Goal: Transaction & Acquisition: Purchase product/service

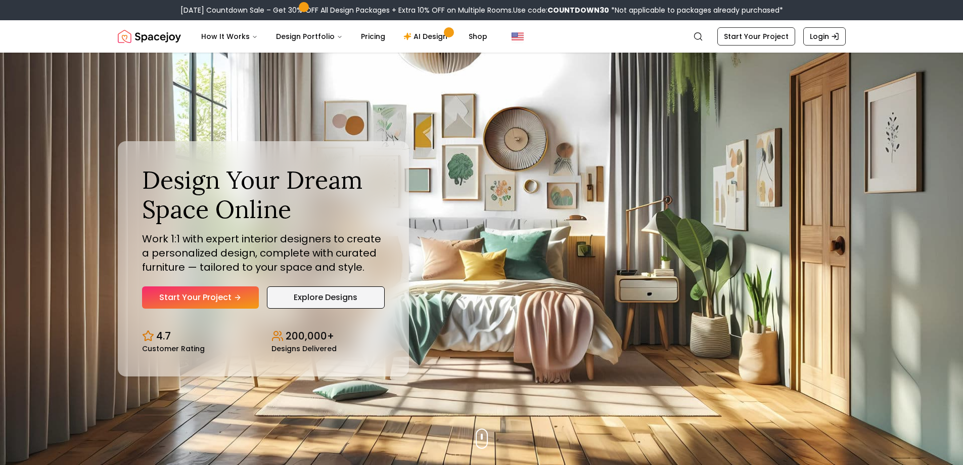
click at [336, 298] on link "Explore Designs" at bounding box center [326, 297] width 118 height 22
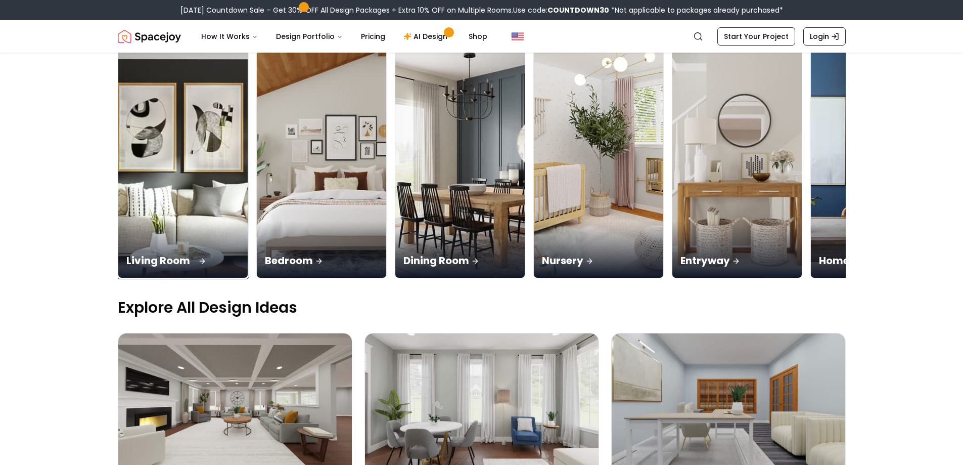
click at [175, 201] on img at bounding box center [183, 163] width 136 height 240
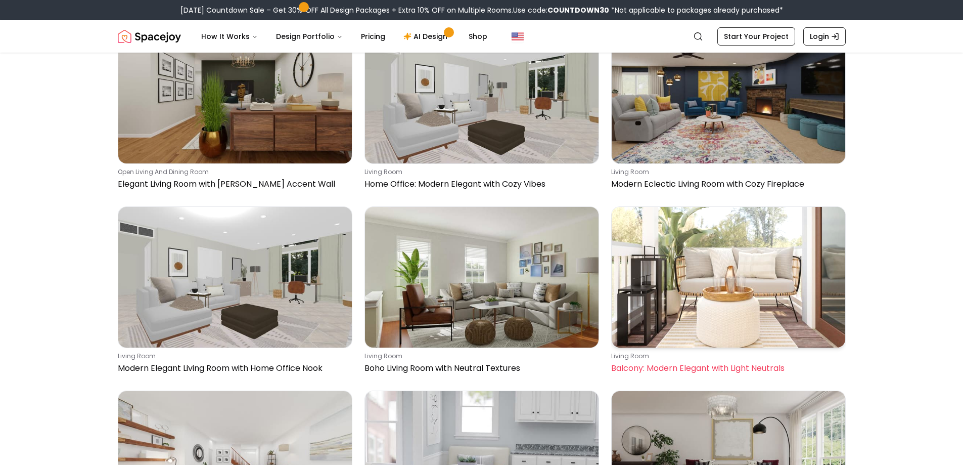
scroll to position [1972, 0]
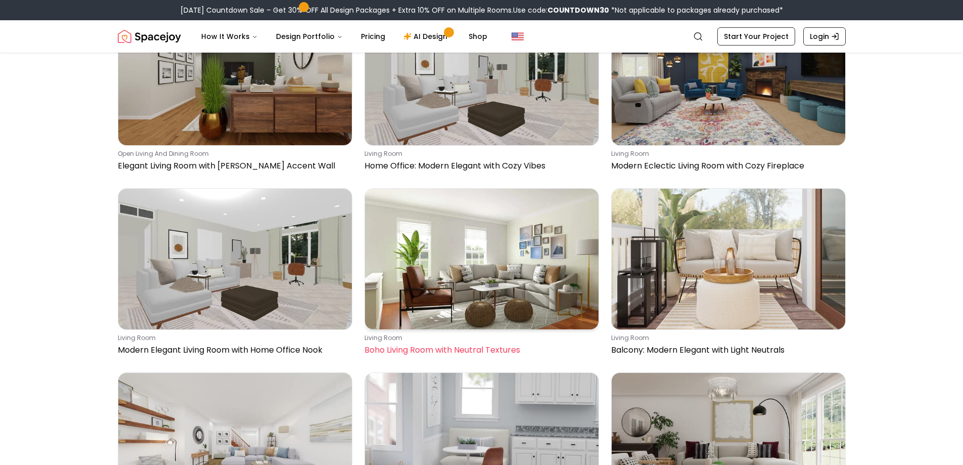
click at [488, 287] on img at bounding box center [482, 259] width 234 height 140
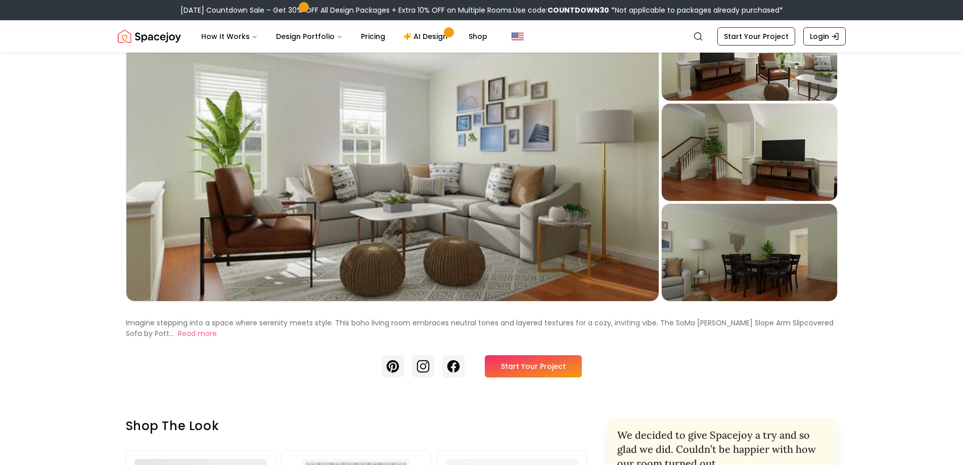
scroll to position [101, 0]
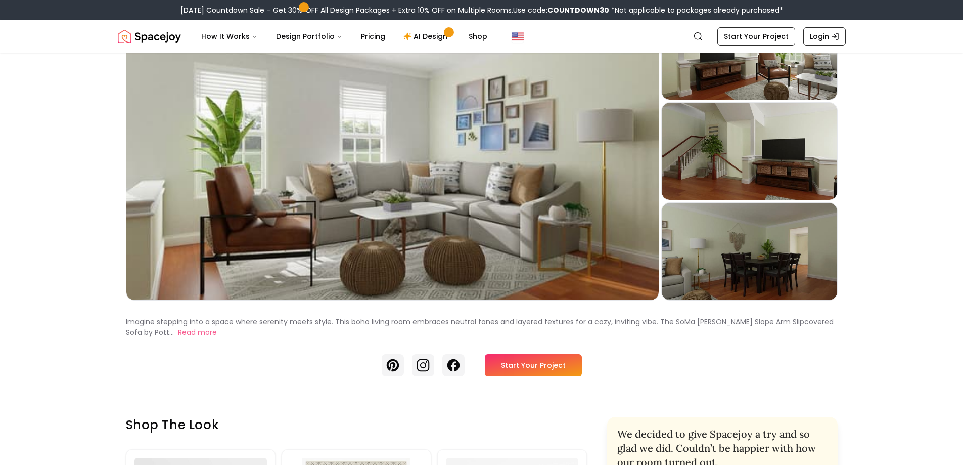
click at [527, 363] on link "Start Your Project" at bounding box center [533, 365] width 97 height 22
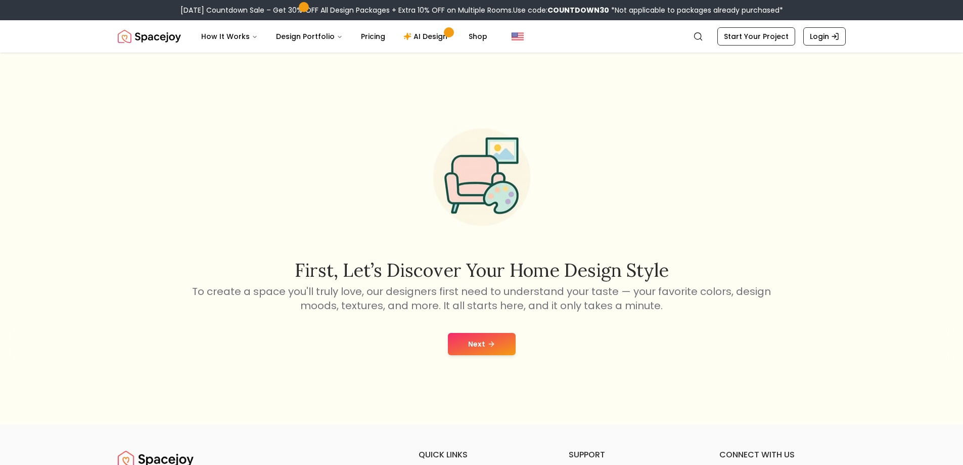
click at [470, 343] on button "Next" at bounding box center [482, 344] width 68 height 22
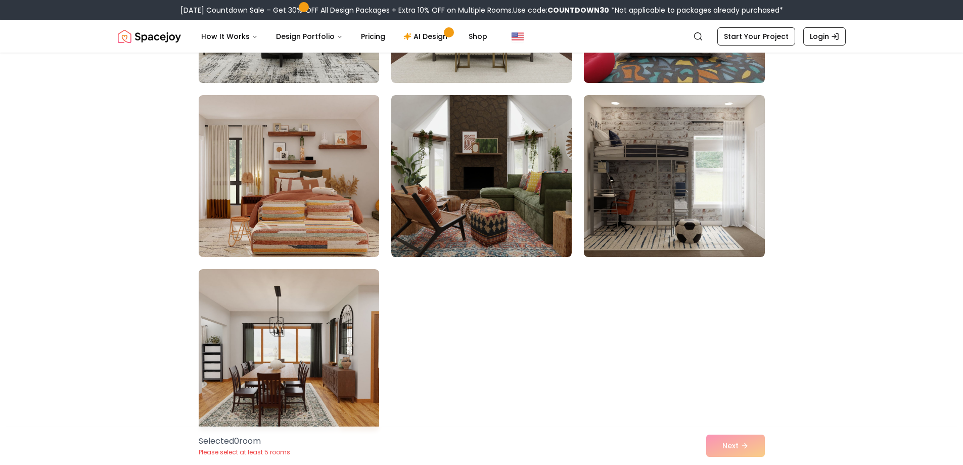
scroll to position [5614, 0]
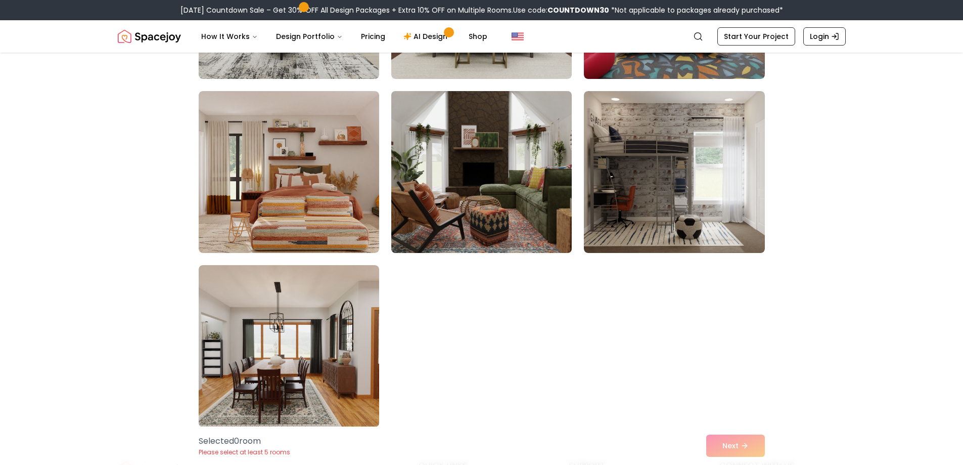
click at [529, 175] on img at bounding box center [482, 172] width 190 height 170
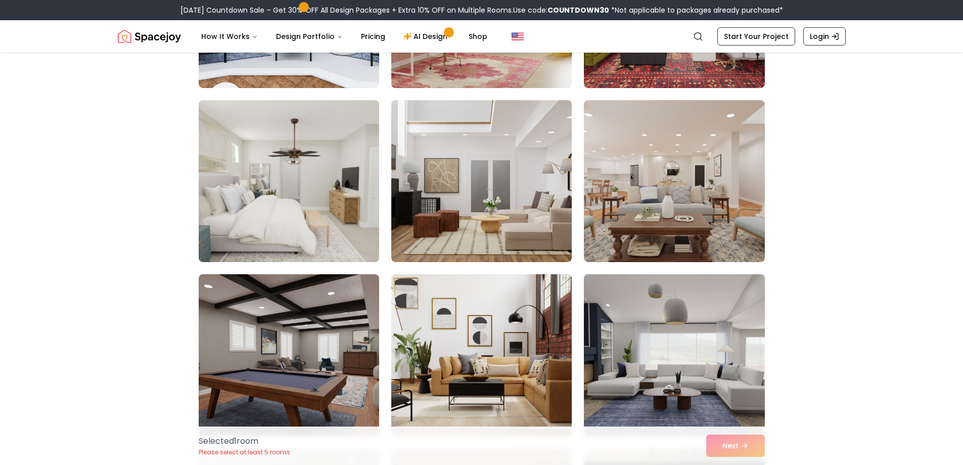
scroll to position [4704, 0]
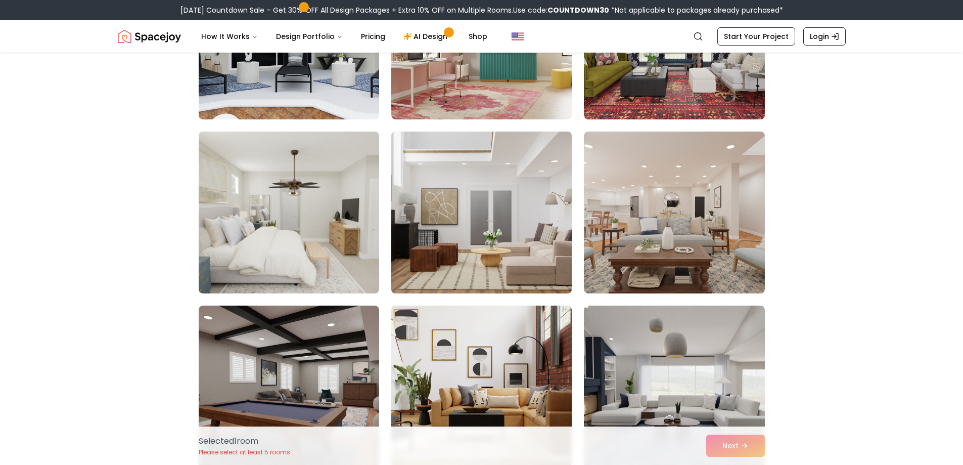
click at [501, 209] on img at bounding box center [482, 212] width 190 height 170
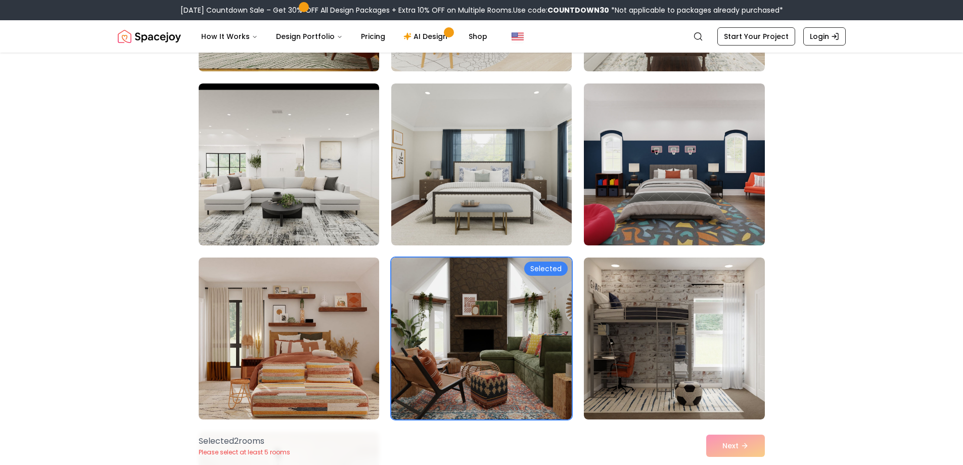
scroll to position [5563, 0]
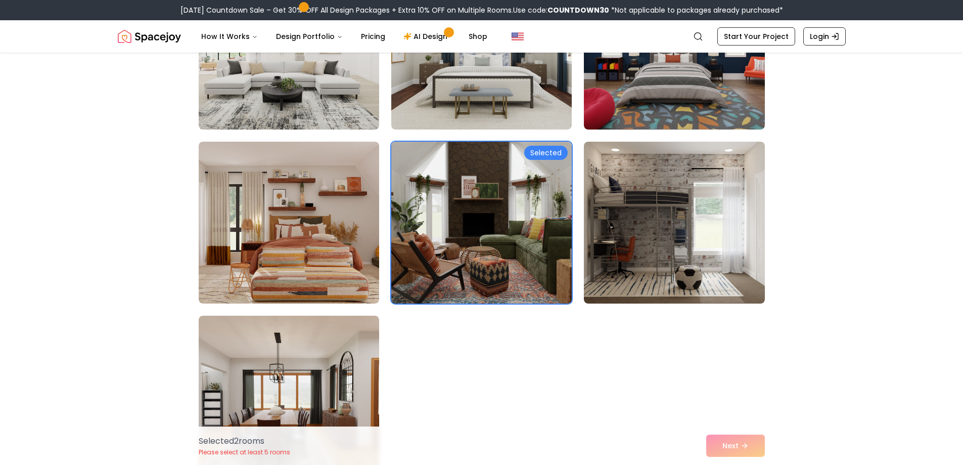
click at [540, 150] on div "Selected" at bounding box center [545, 153] width 43 height 14
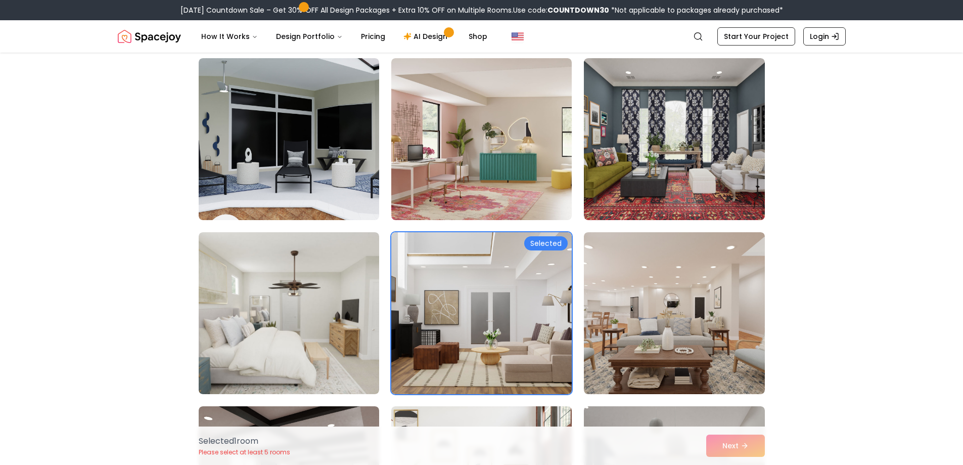
scroll to position [4602, 0]
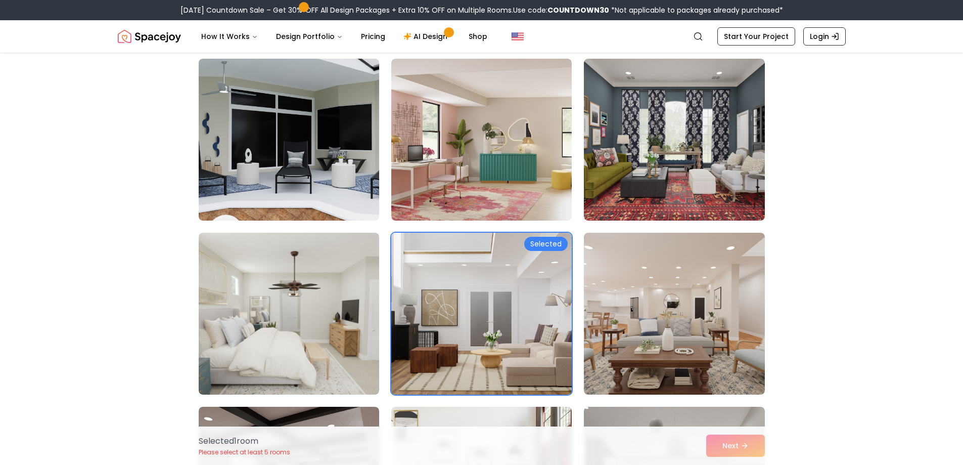
click at [548, 241] on div "Selected" at bounding box center [545, 244] width 43 height 14
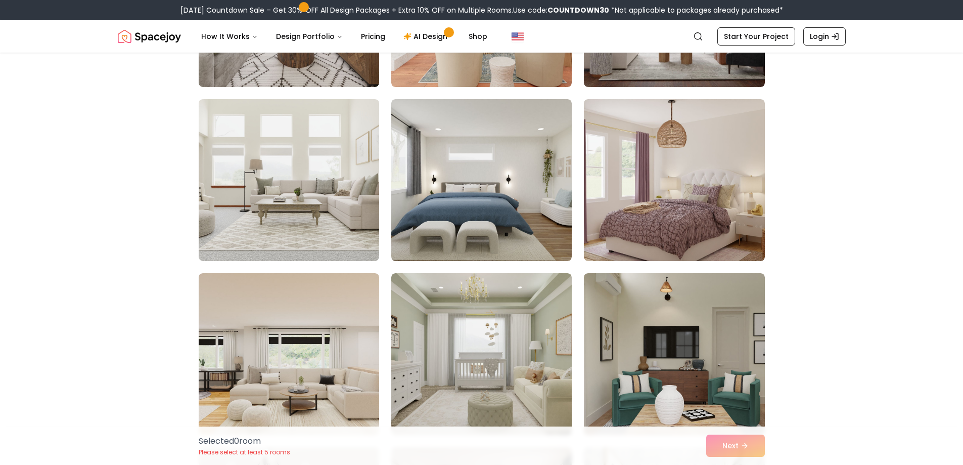
scroll to position [4248, 0]
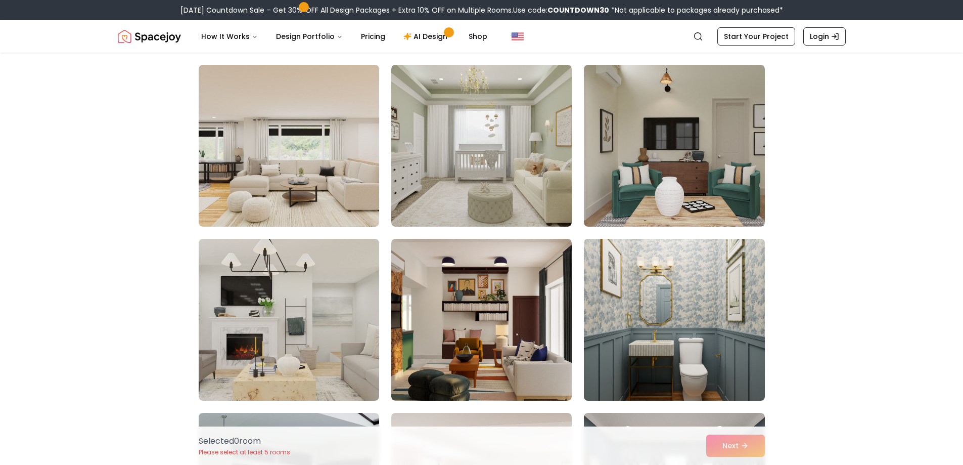
click at [676, 298] on img at bounding box center [675, 320] width 190 height 170
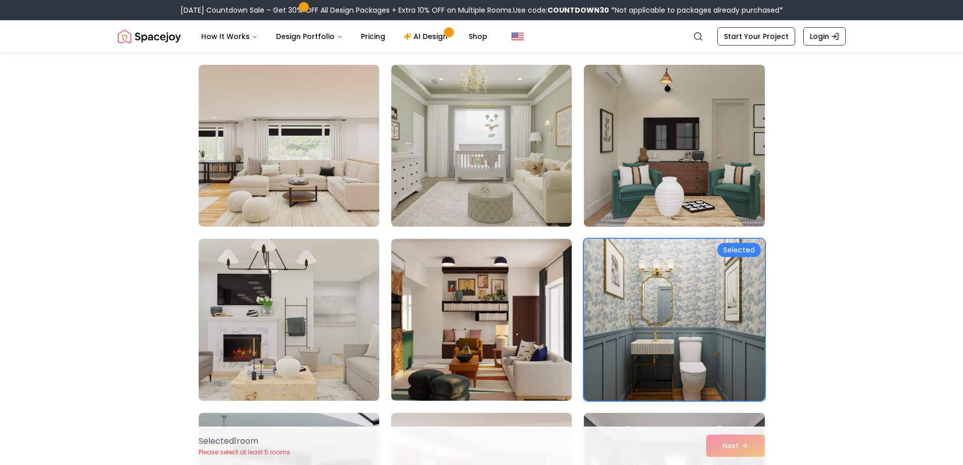
click at [285, 315] on img at bounding box center [289, 320] width 190 height 170
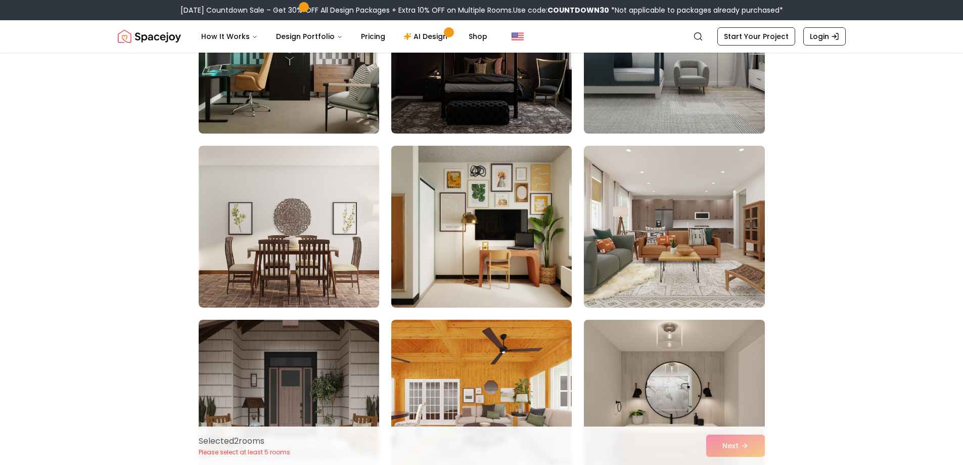
scroll to position [3287, 0]
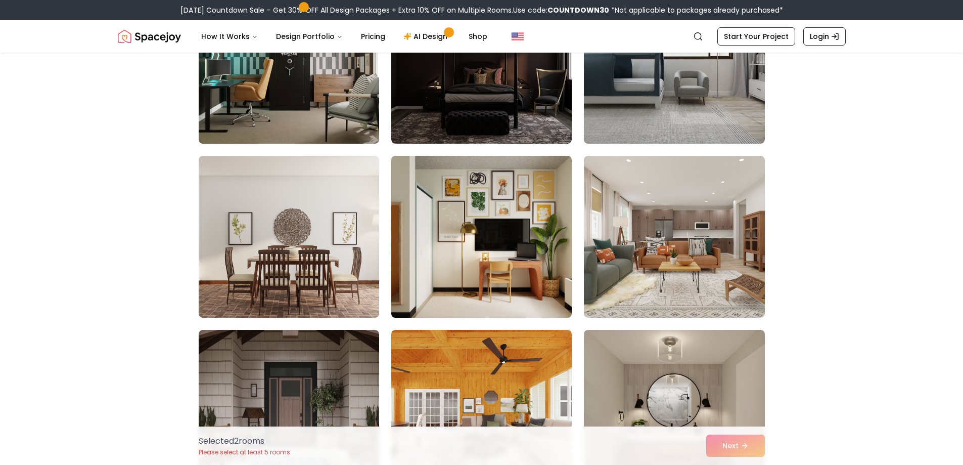
click at [500, 212] on img at bounding box center [482, 237] width 190 height 170
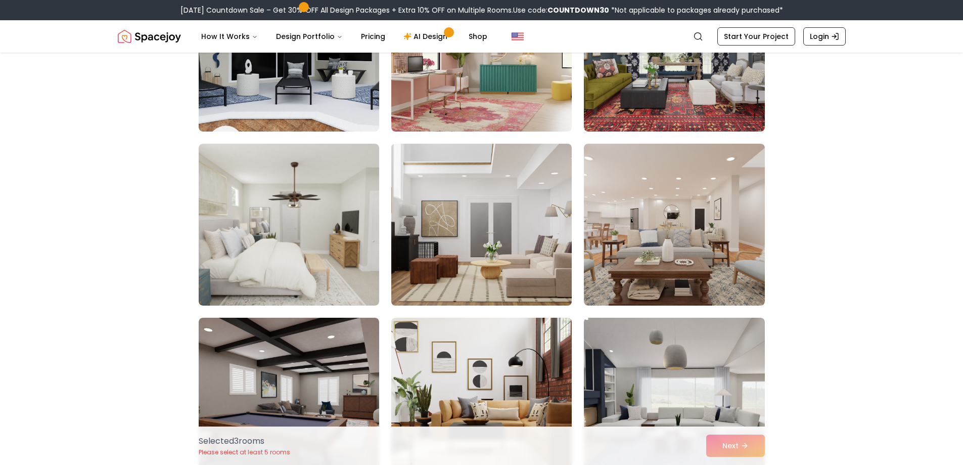
scroll to position [4704, 0]
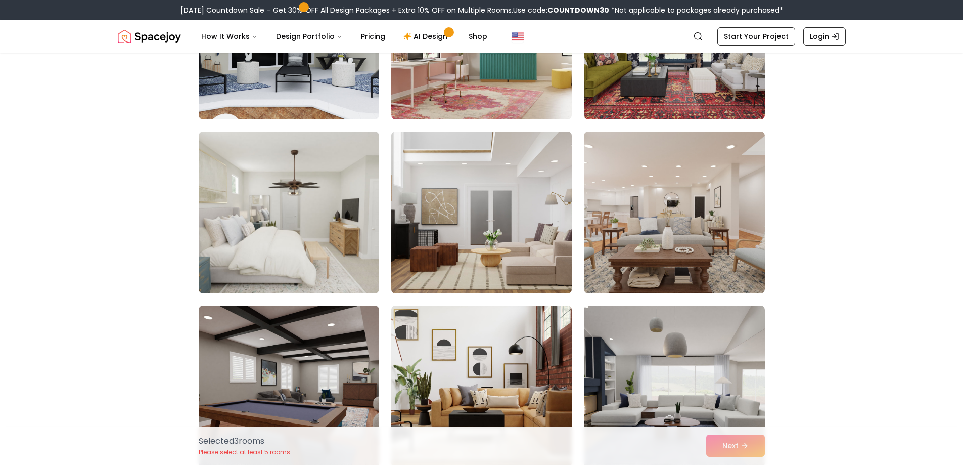
click at [459, 208] on img at bounding box center [482, 212] width 190 height 170
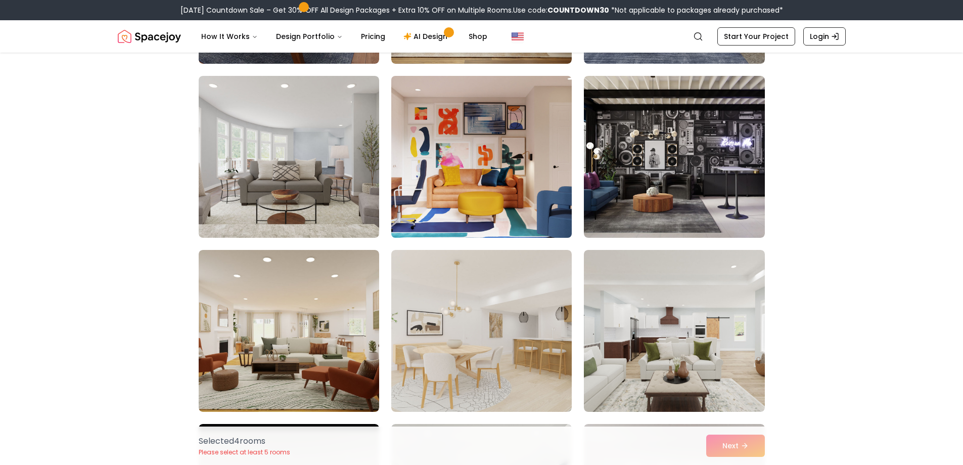
scroll to position [5260, 0]
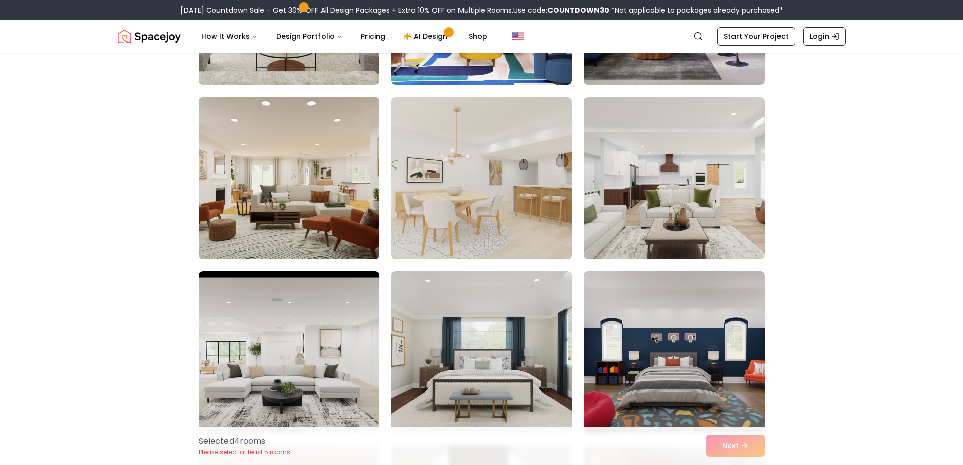
click at [281, 177] on img at bounding box center [289, 178] width 190 height 170
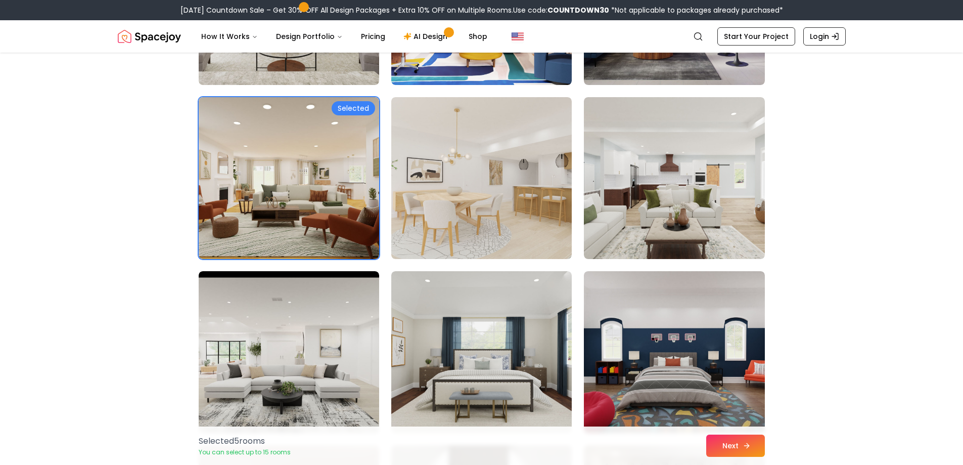
click at [734, 441] on button "Next" at bounding box center [736, 445] width 59 height 22
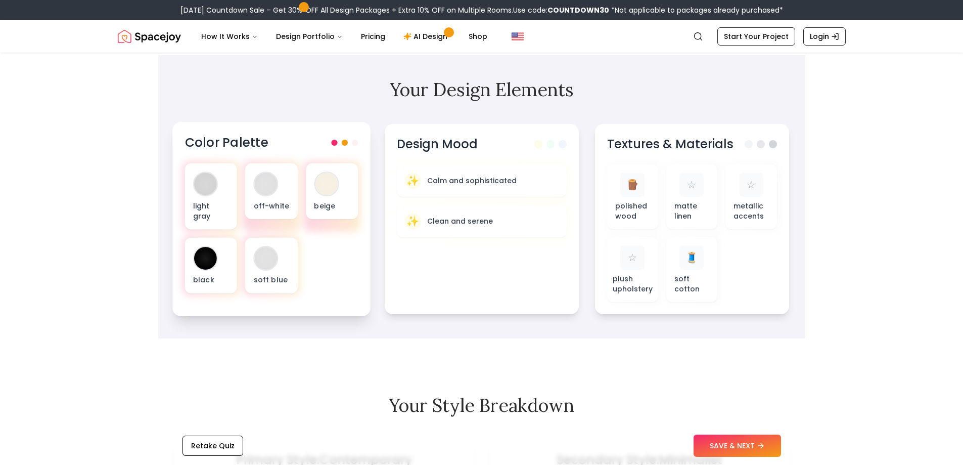
scroll to position [303, 0]
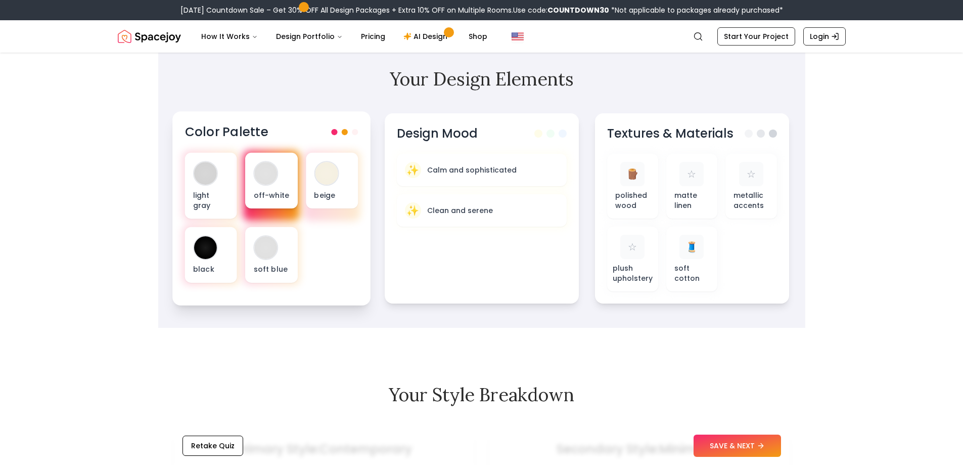
click at [266, 177] on div at bounding box center [265, 173] width 23 height 23
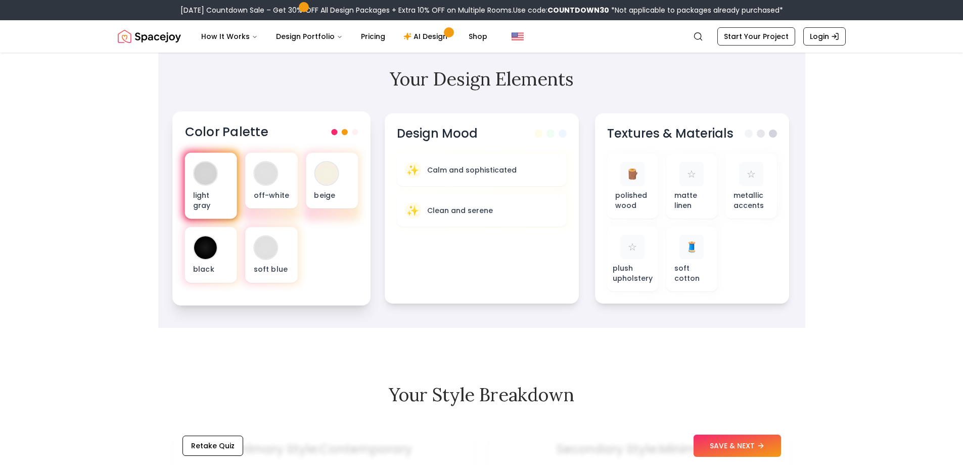
click at [202, 176] on div at bounding box center [205, 173] width 23 height 23
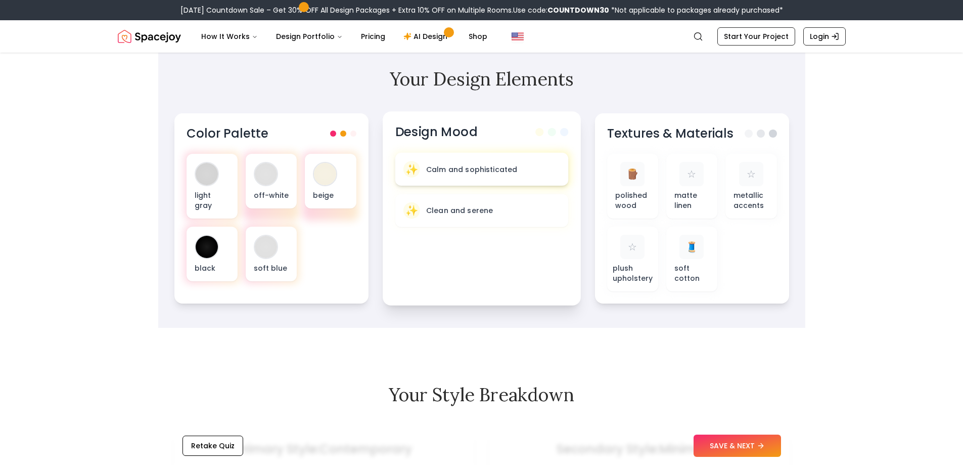
click at [483, 168] on p "Calm and sophisticated" at bounding box center [472, 169] width 92 height 10
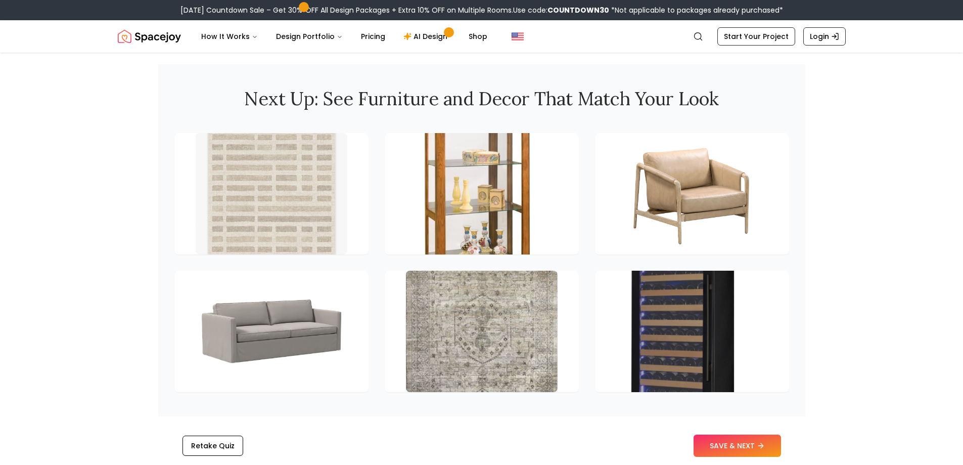
scroll to position [1366, 0]
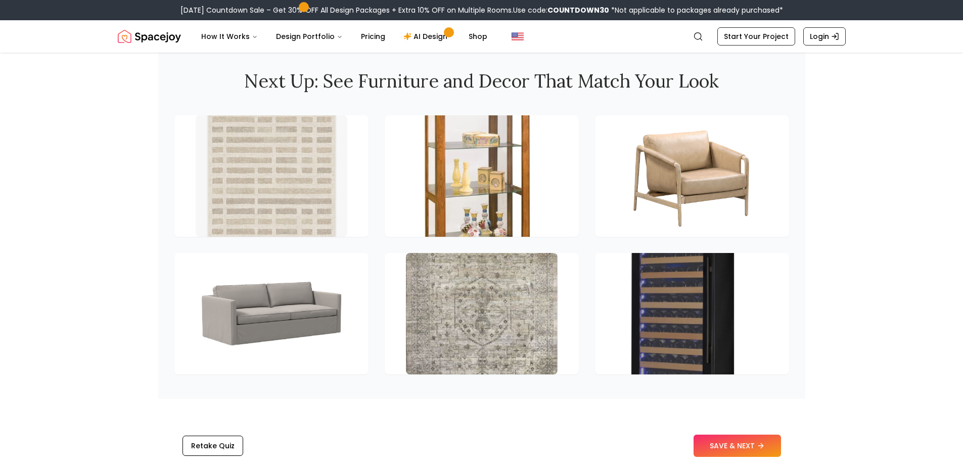
click at [736, 441] on button "SAVE & NEXT" at bounding box center [737, 445] width 87 height 22
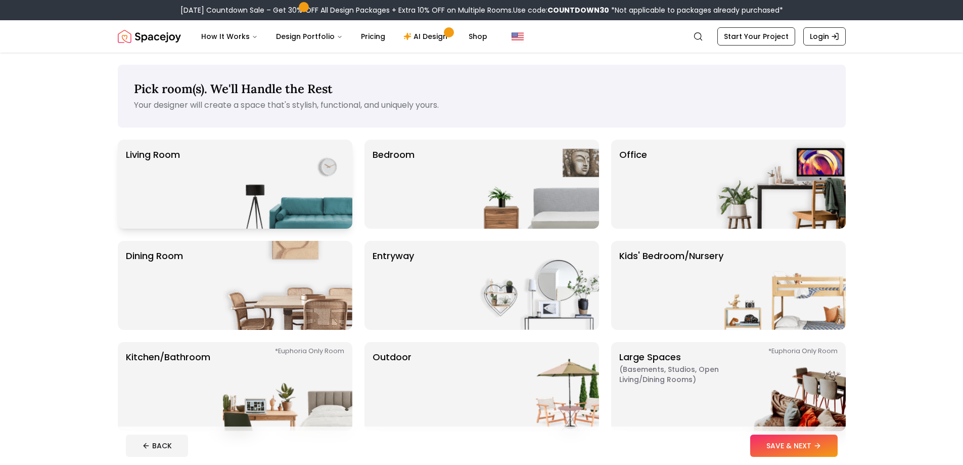
click at [146, 152] on p "Living Room" at bounding box center [153, 184] width 54 height 73
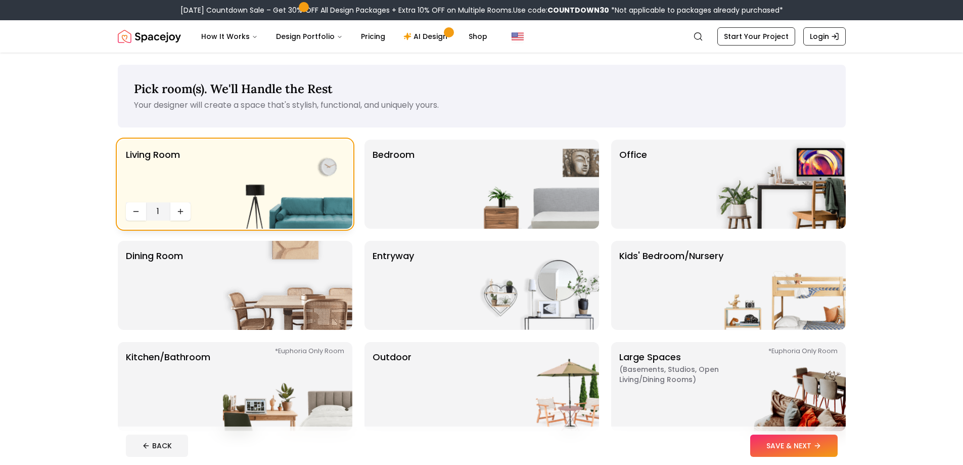
click at [296, 207] on img at bounding box center [287, 184] width 129 height 89
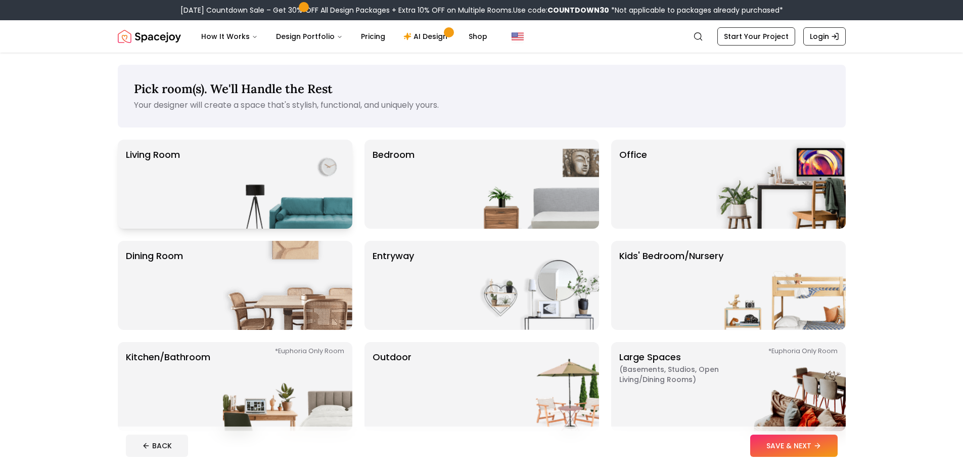
click at [185, 196] on div "Living Room" at bounding box center [235, 184] width 235 height 89
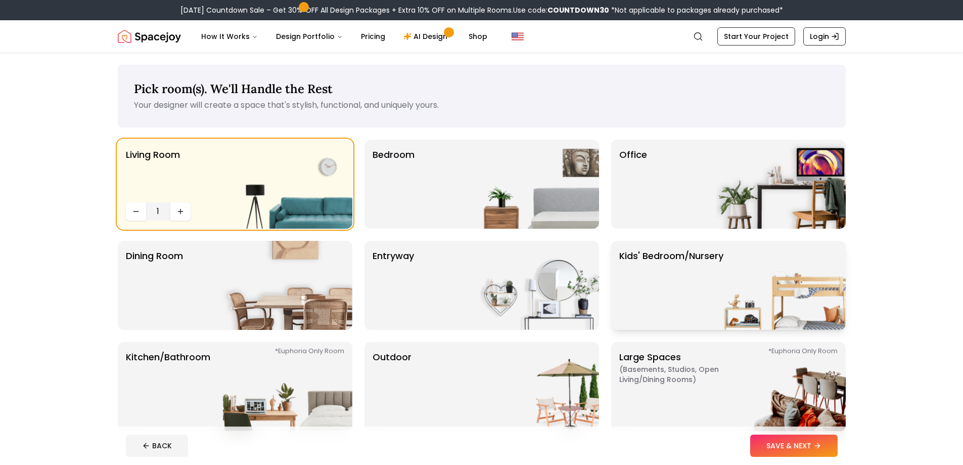
click at [660, 298] on p "Kids' Bedroom/Nursery" at bounding box center [672, 285] width 104 height 73
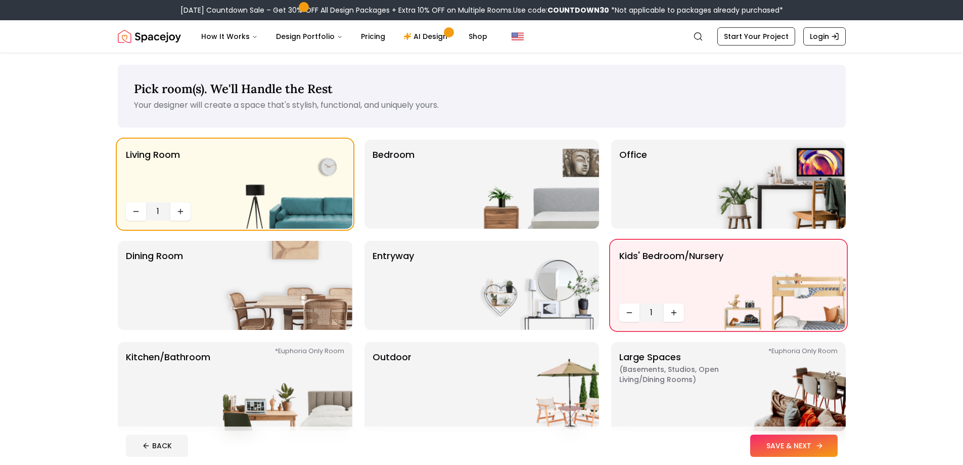
click at [811, 447] on button "SAVE & NEXT" at bounding box center [794, 445] width 87 height 22
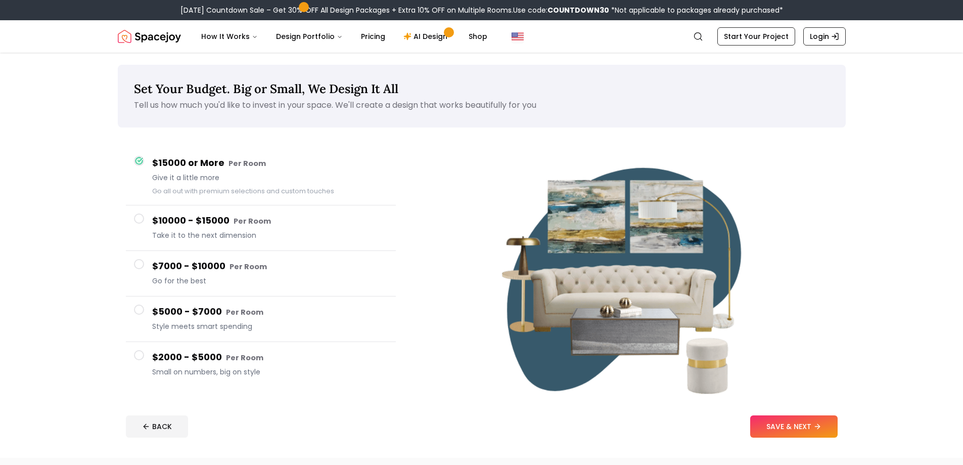
click at [140, 308] on span at bounding box center [139, 309] width 10 height 10
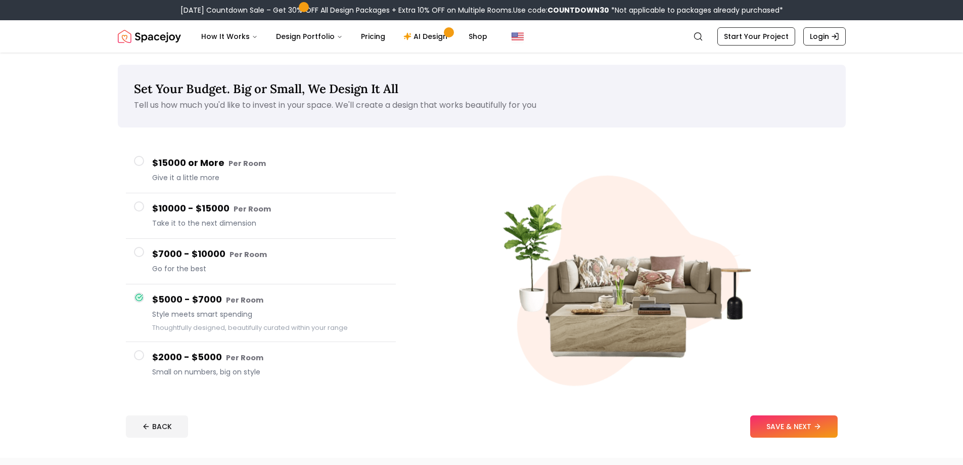
click at [788, 427] on button "SAVE & NEXT" at bounding box center [794, 426] width 87 height 22
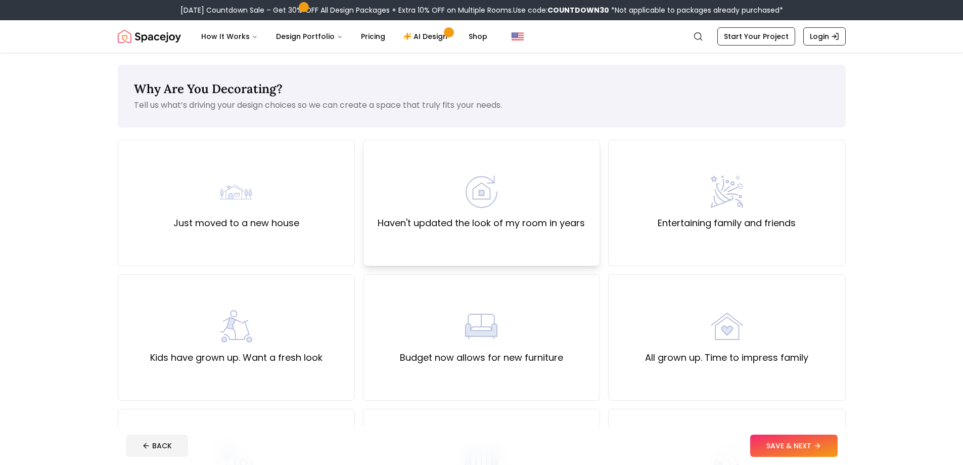
click at [495, 216] on div "Haven't updated the look of my room in years" at bounding box center [481, 203] width 207 height 55
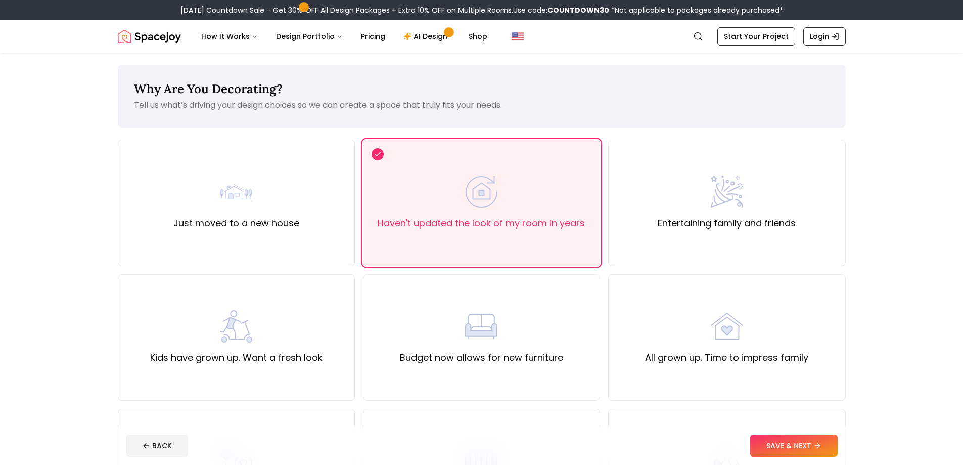
click at [810, 440] on button "SAVE & NEXT" at bounding box center [794, 445] width 87 height 22
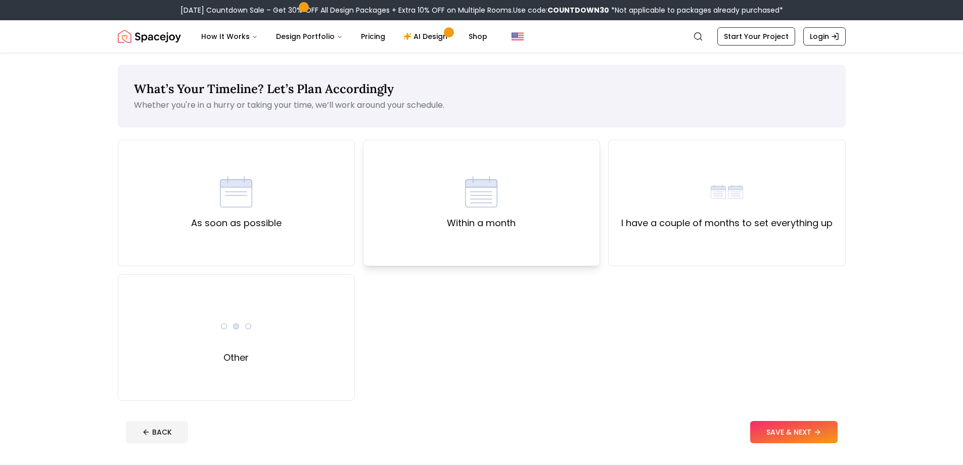
click at [476, 225] on label "Within a month" at bounding box center [481, 223] width 69 height 14
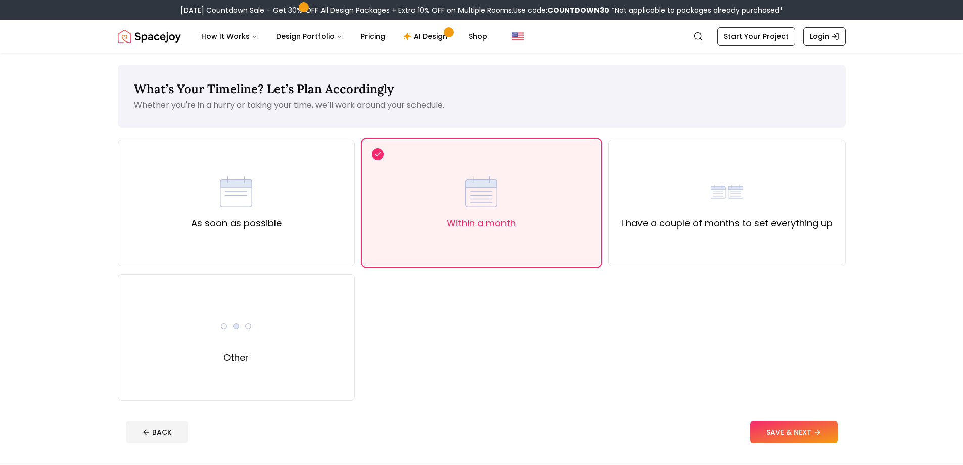
click at [809, 430] on button "SAVE & NEXT" at bounding box center [794, 432] width 87 height 22
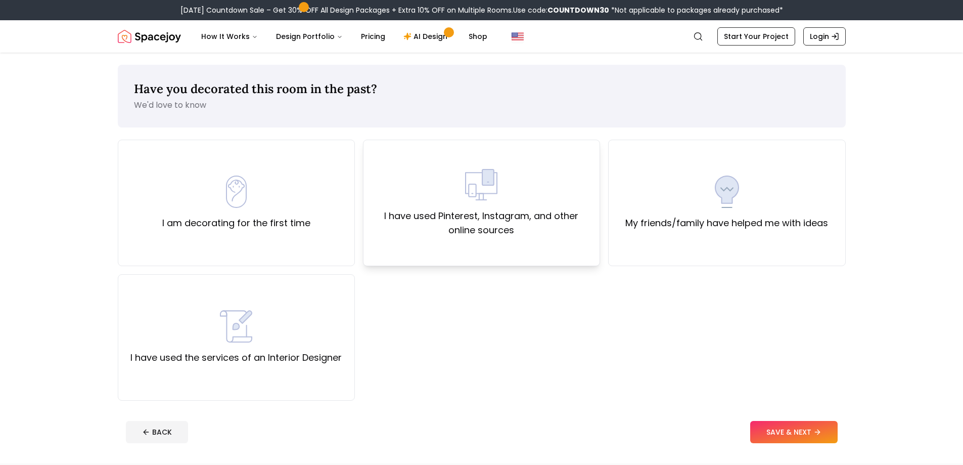
click at [502, 217] on label "I have used Pinterest, Instagram, and other online sources" at bounding box center [482, 223] width 220 height 28
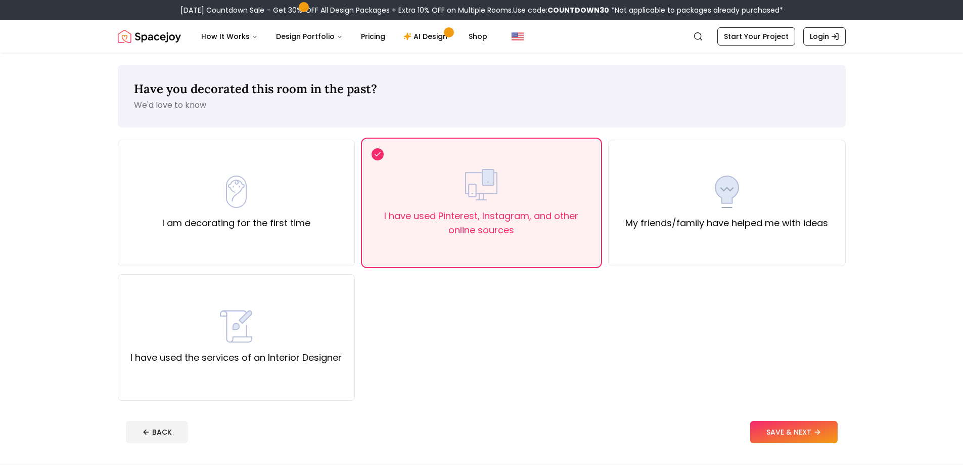
click at [803, 432] on button "SAVE & NEXT" at bounding box center [794, 432] width 87 height 22
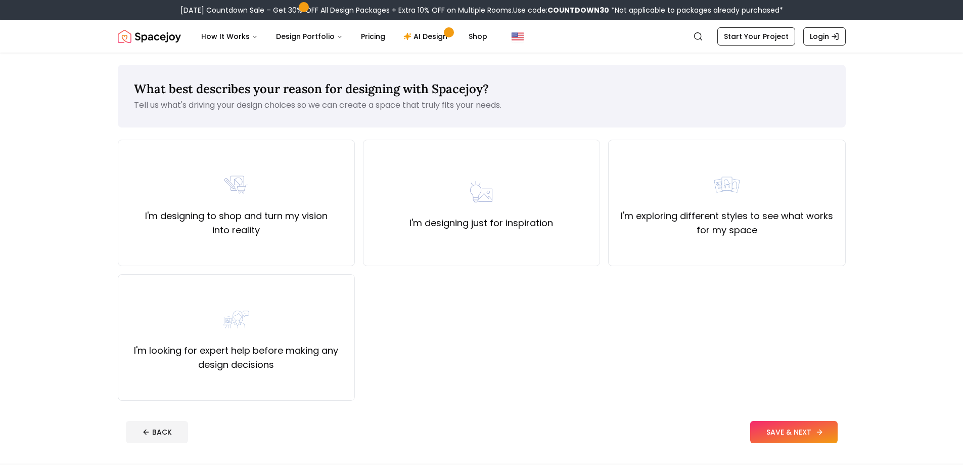
click at [764, 434] on button "SAVE & NEXT" at bounding box center [794, 432] width 87 height 22
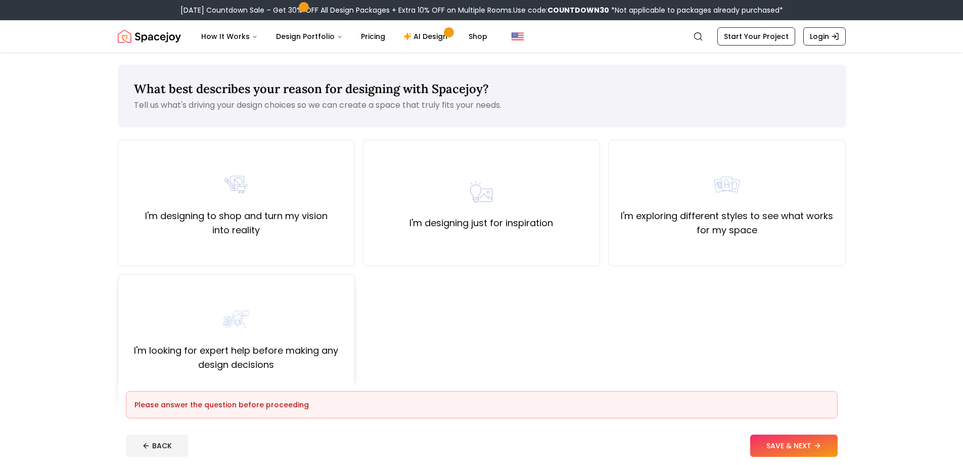
click at [220, 348] on label "I'm looking for expert help before making any design decisions" at bounding box center [236, 357] width 220 height 28
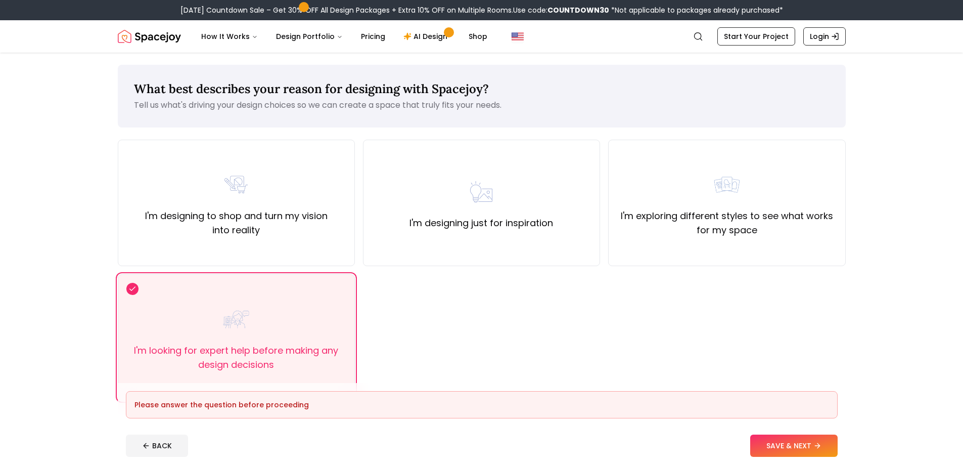
drag, startPoint x: 791, startPoint y: 447, endPoint x: 796, endPoint y: 444, distance: 5.5
click at [794, 447] on button "SAVE & NEXT" at bounding box center [794, 445] width 87 height 22
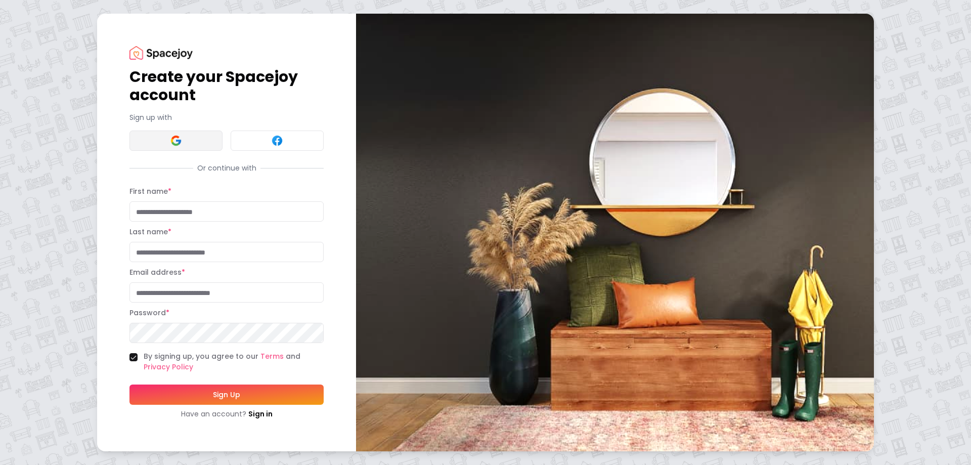
click at [153, 138] on button at bounding box center [175, 140] width 93 height 20
